Goal: Find specific page/section: Find specific page/section

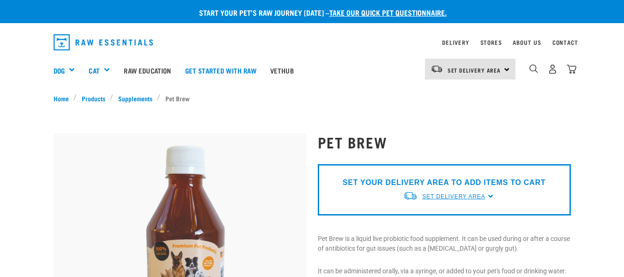
click at [462, 195] on span "Set Delivery Area" at bounding box center [453, 196] width 63 height 6
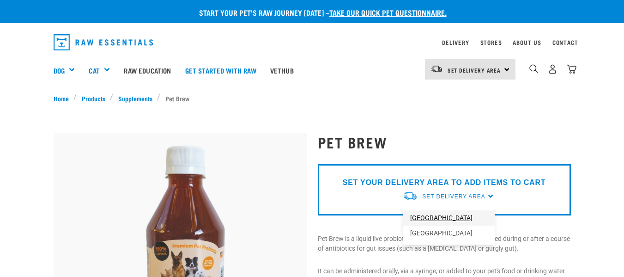
click at [437, 215] on link "[GEOGRAPHIC_DATA]" at bounding box center [449, 217] width 92 height 15
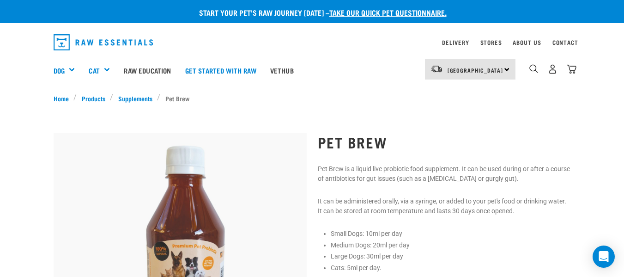
scroll to position [46, 0]
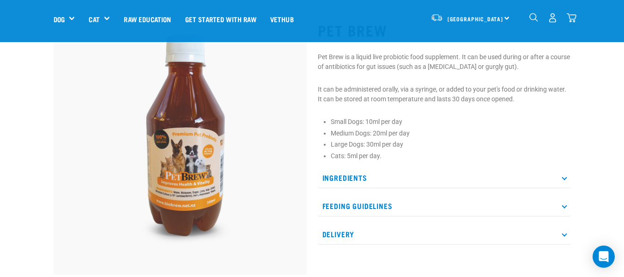
click at [184, 149] on img at bounding box center [180, 147] width 253 height 253
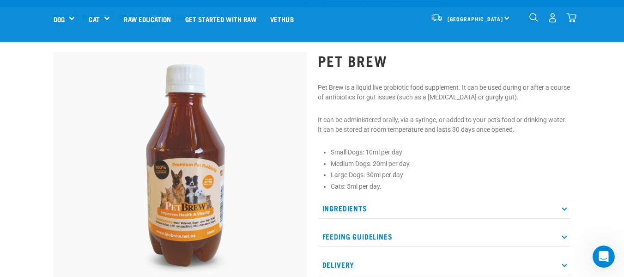
scroll to position [15, 0]
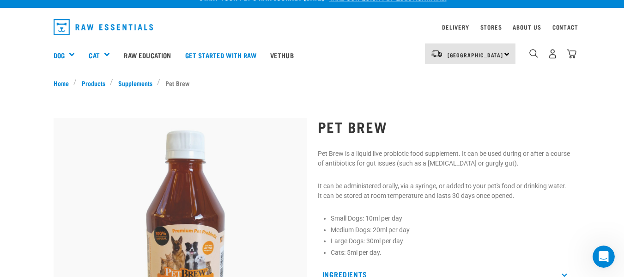
click at [183, 181] on img at bounding box center [180, 244] width 253 height 253
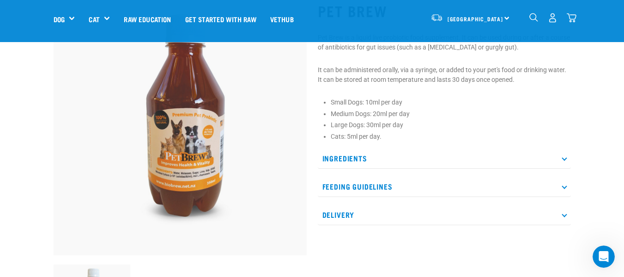
scroll to position [61, 0]
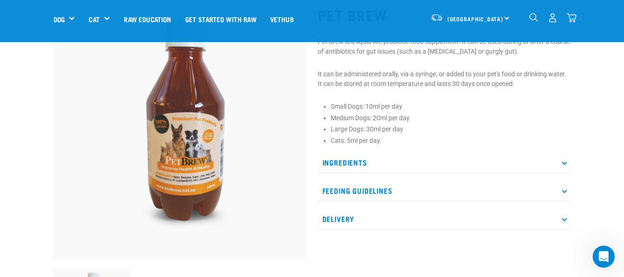
click at [566, 163] on icon at bounding box center [564, 161] width 5 height 5
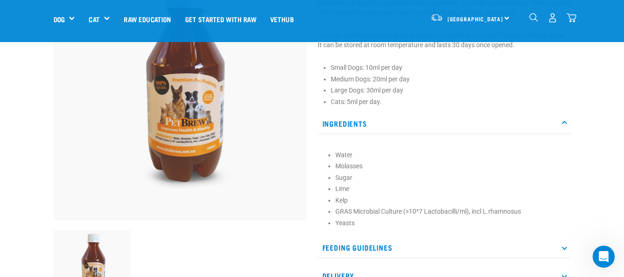
scroll to position [154, 0]
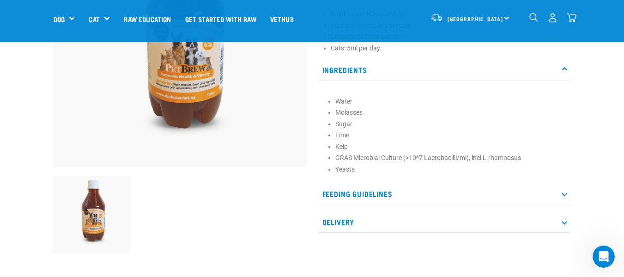
click at [564, 194] on icon at bounding box center [564, 193] width 5 height 5
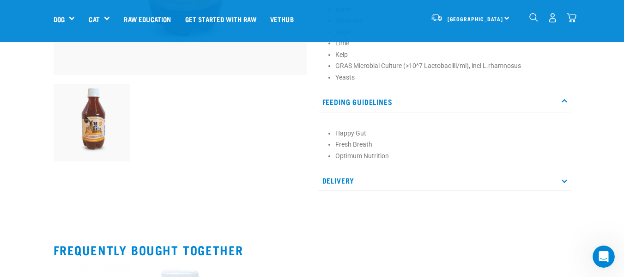
scroll to position [246, 0]
click at [566, 181] on p "Delivery" at bounding box center [444, 180] width 253 height 21
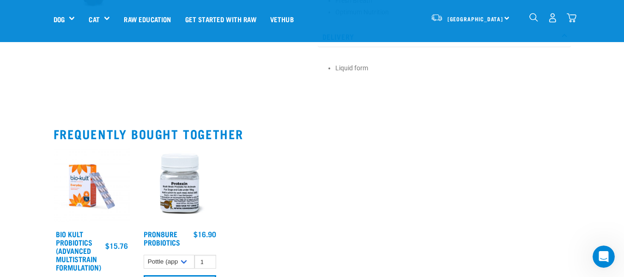
scroll to position [356, 0]
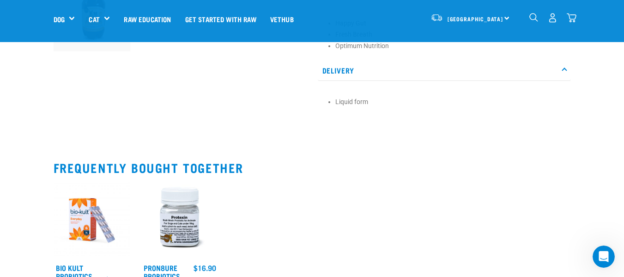
click at [571, 14] on img "dropdown navigation" at bounding box center [572, 18] width 10 height 10
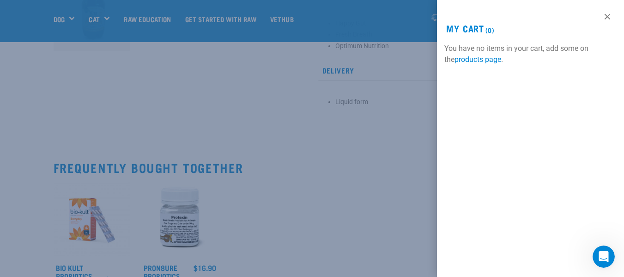
click at [387, 194] on div at bounding box center [312, 138] width 624 height 277
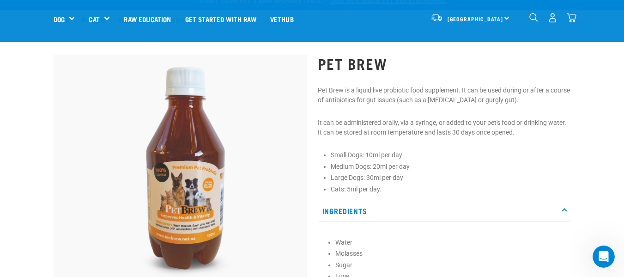
scroll to position [0, 0]
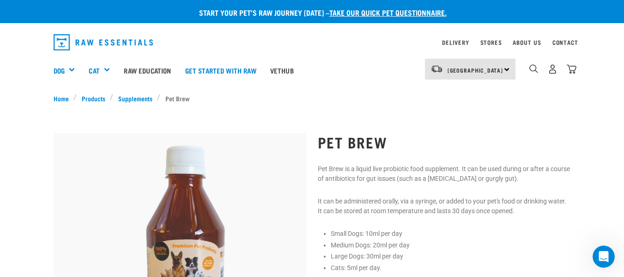
click at [354, 141] on h1 "Pet Brew" at bounding box center [444, 141] width 253 height 17
click at [575, 68] on img "dropdown navigation" at bounding box center [572, 69] width 10 height 10
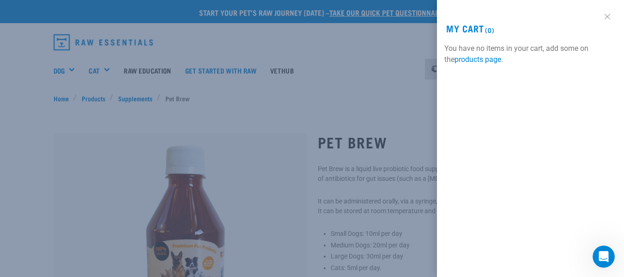
click at [609, 15] on link at bounding box center [607, 16] width 15 height 15
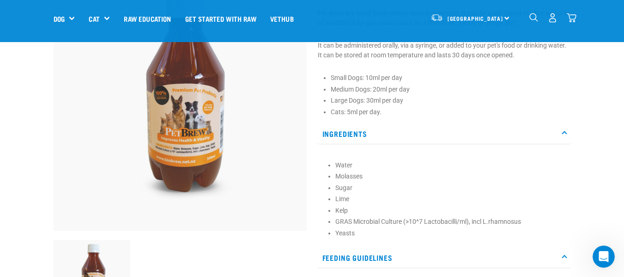
scroll to position [92, 0]
